Goal: Contribute content: Contribute content

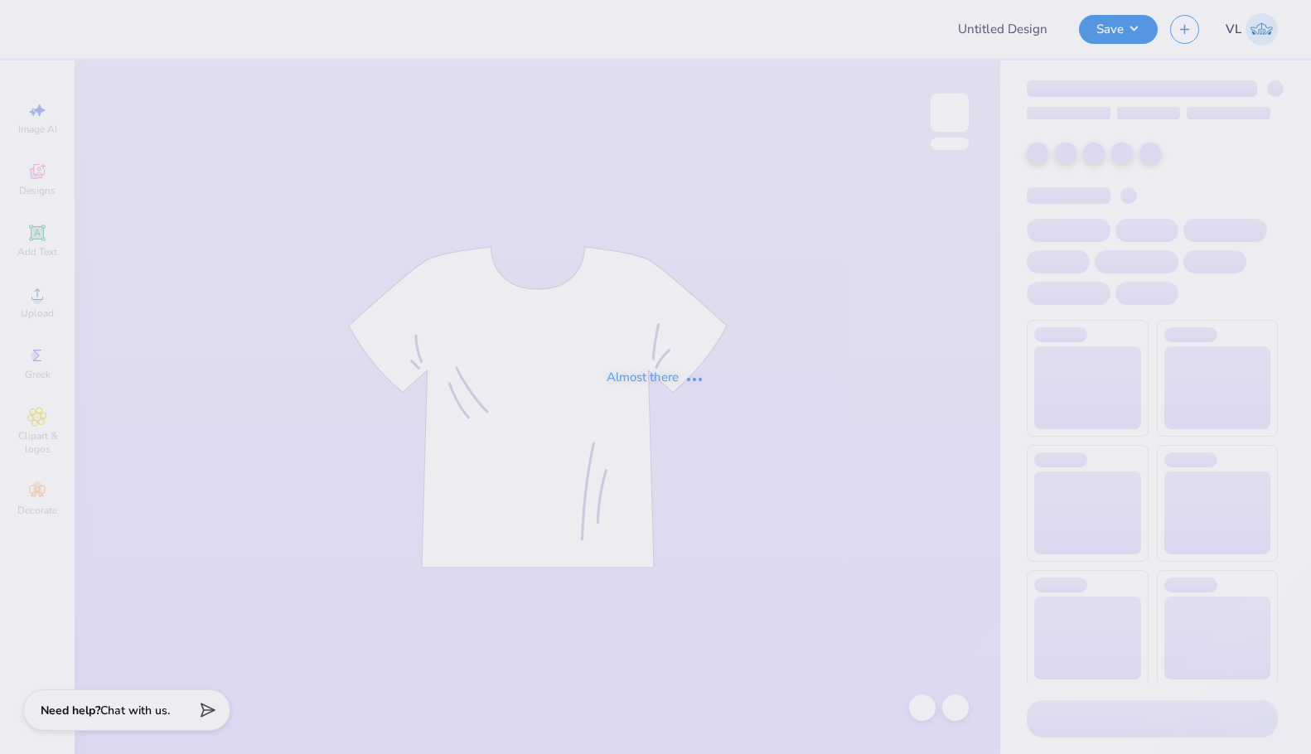
type input "AXO Crush Shirt Revision 2"
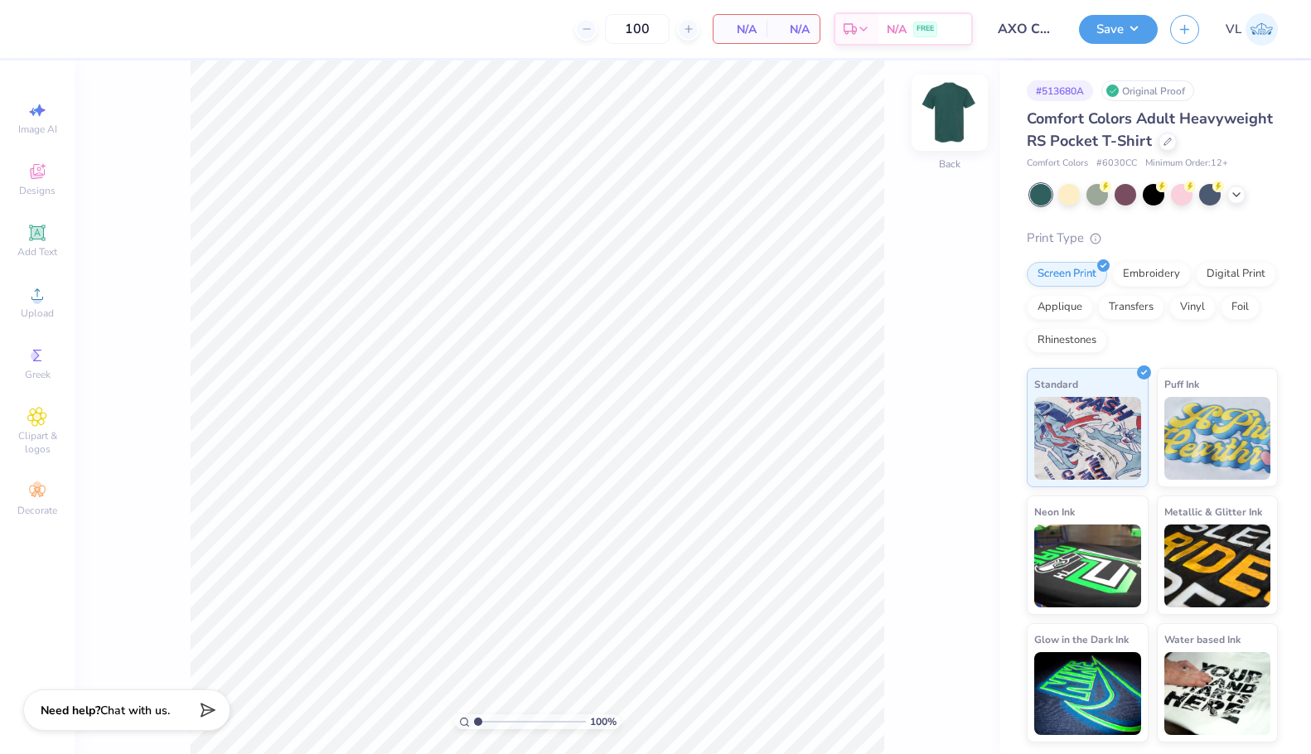
click at [954, 104] on img at bounding box center [949, 113] width 66 height 66
